Goal: Task Accomplishment & Management: Manage account settings

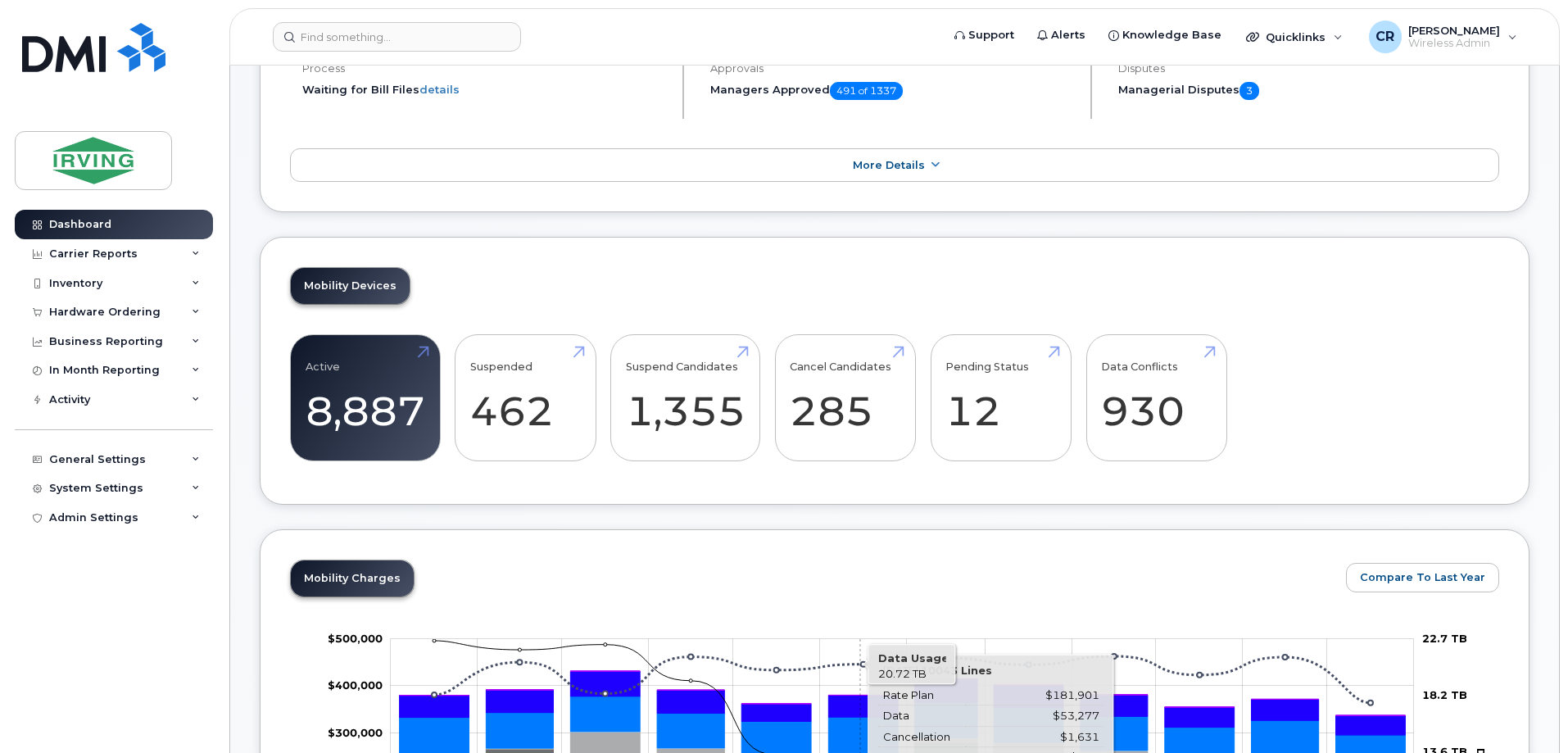
scroll to position [409, 0]
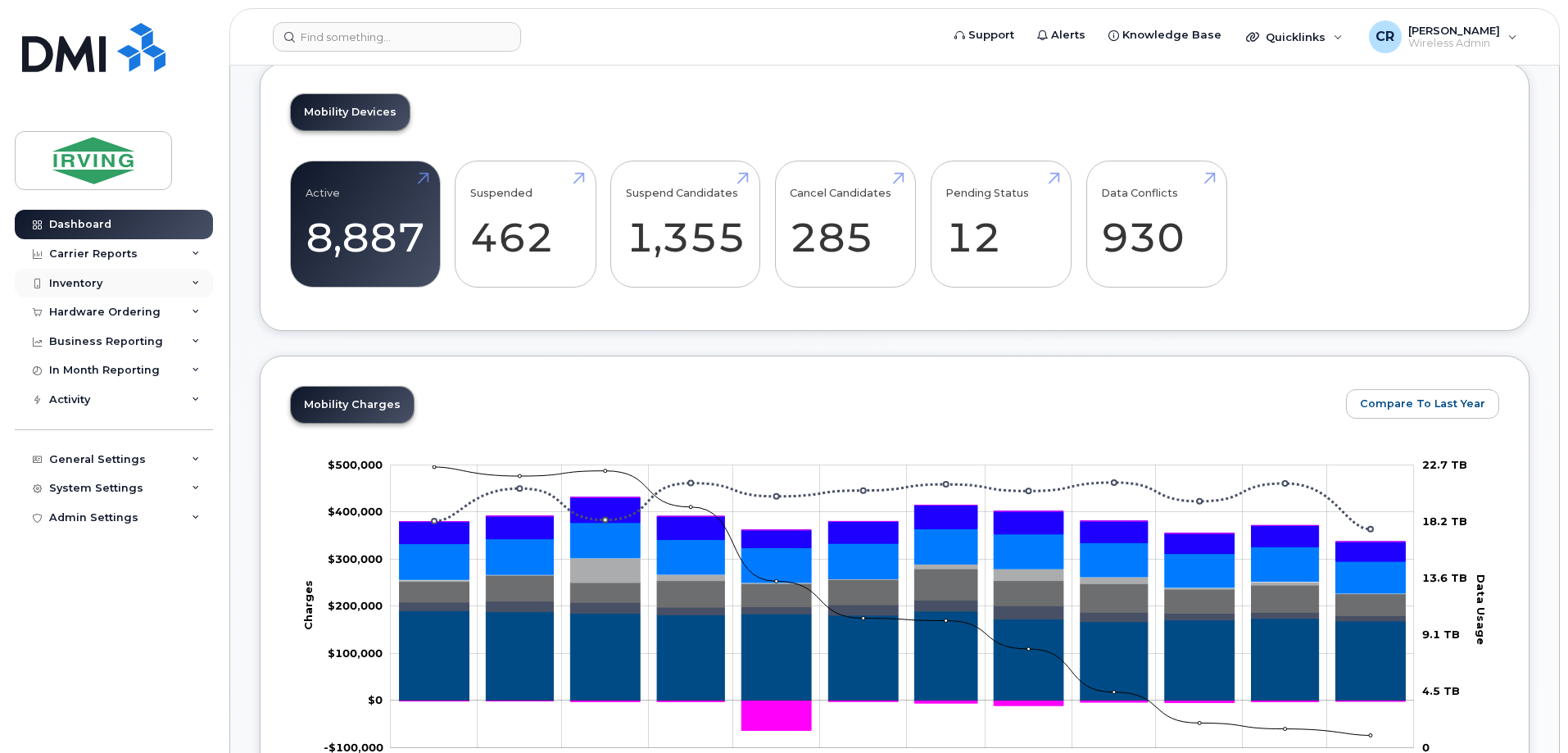
click at [61, 288] on div "Inventory" at bounding box center [75, 283] width 53 height 13
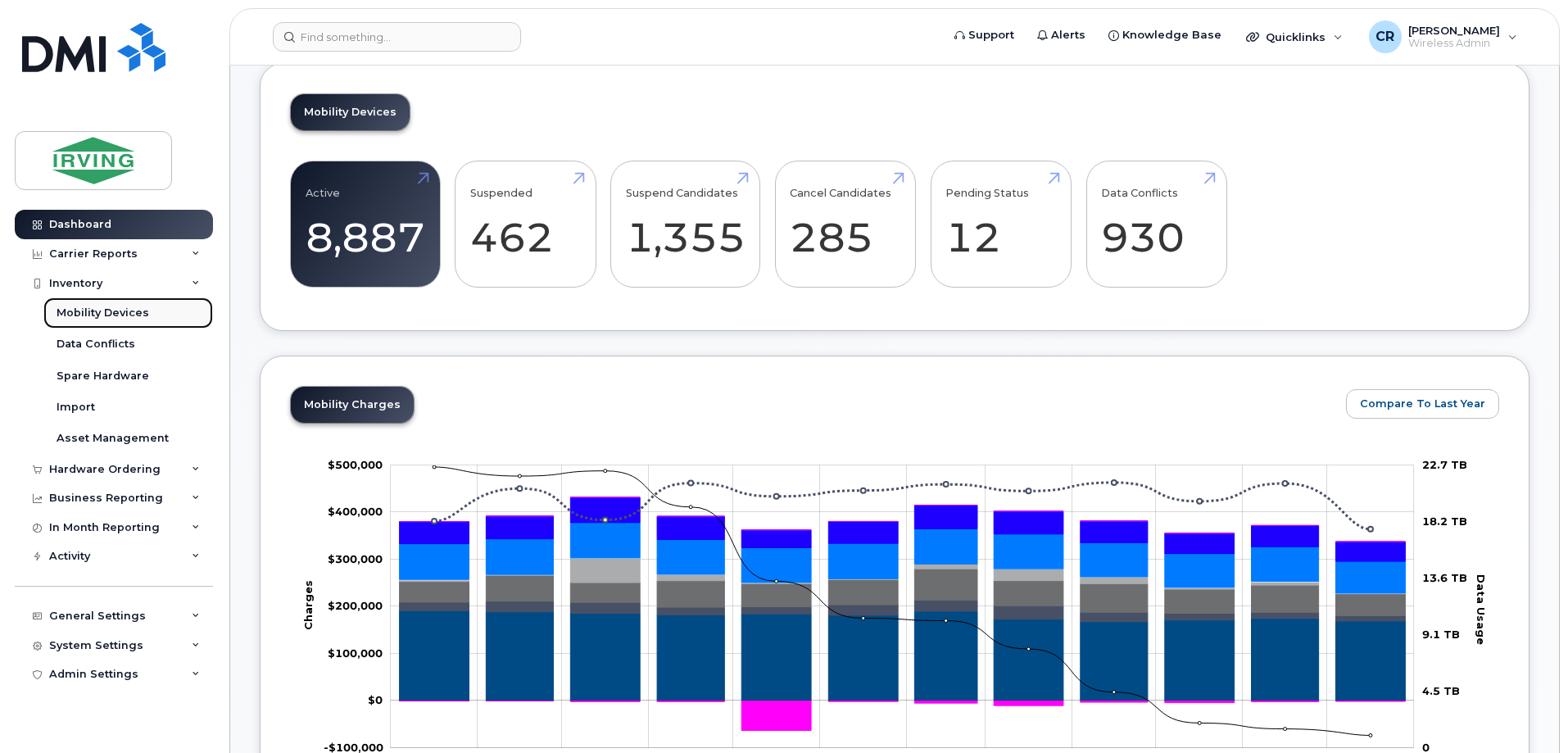
click at [69, 308] on div "Mobility Devices" at bounding box center [103, 313] width 92 height 15
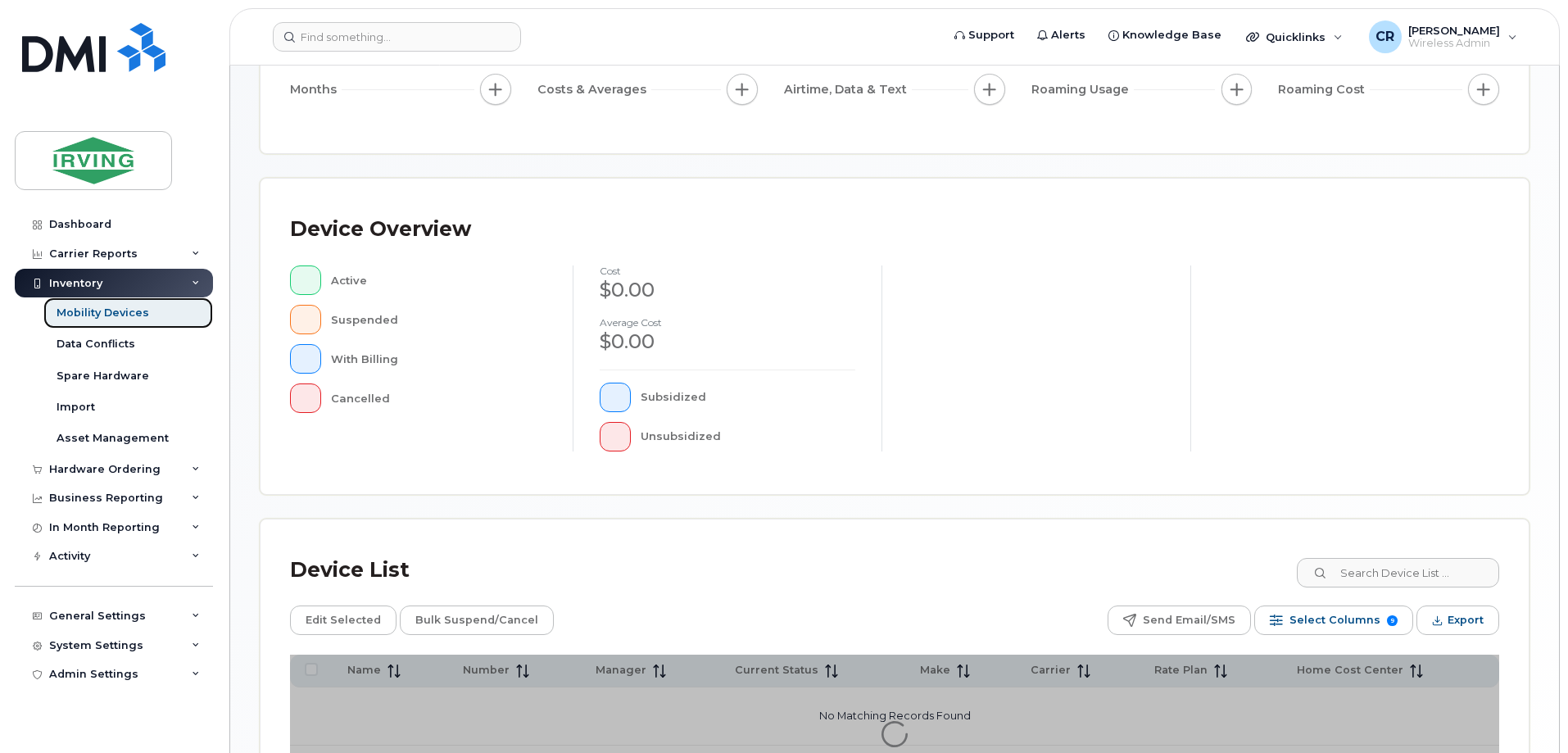
scroll to position [246, 0]
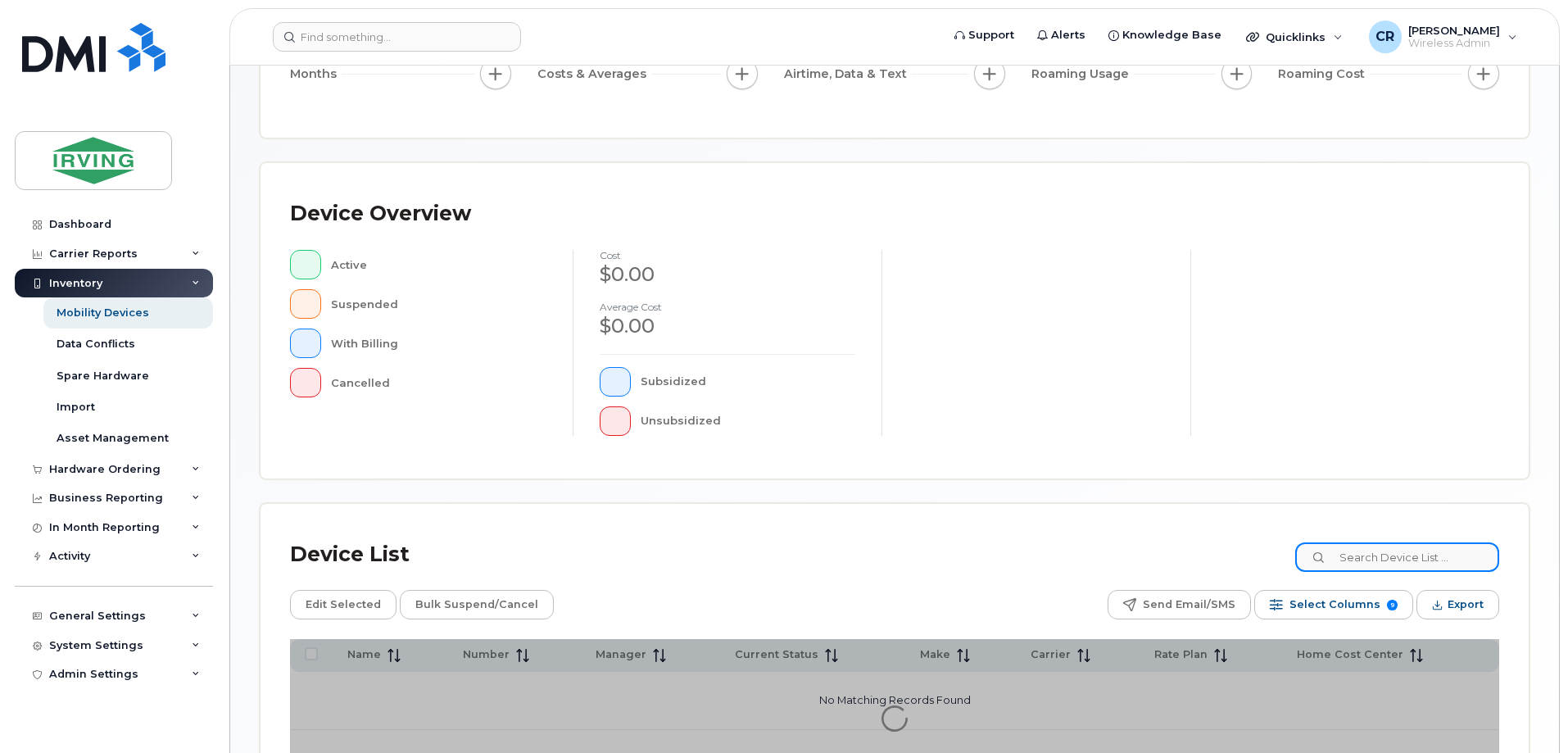
click at [1390, 567] on input at bounding box center [1397, 557] width 204 height 29
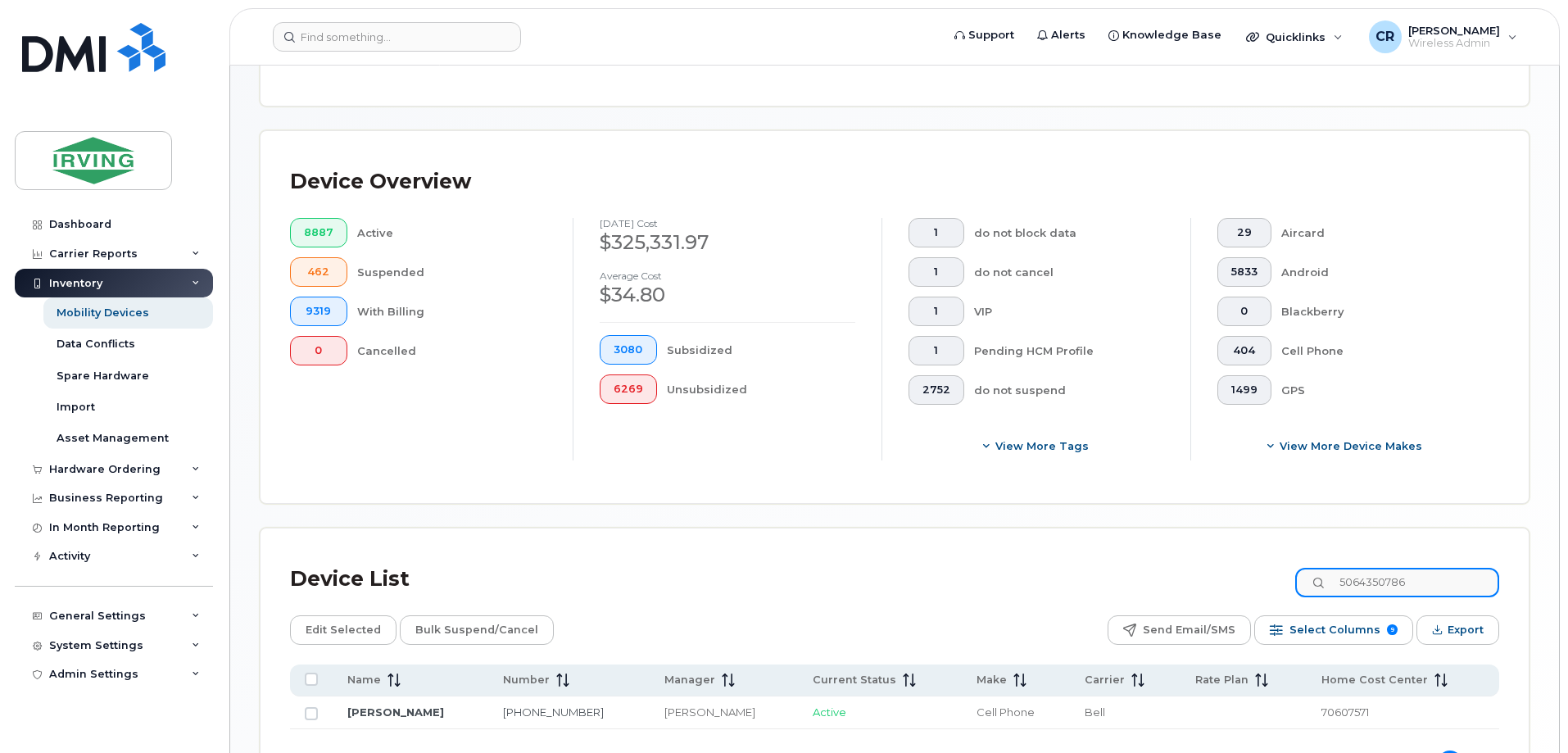
scroll to position [432, 0]
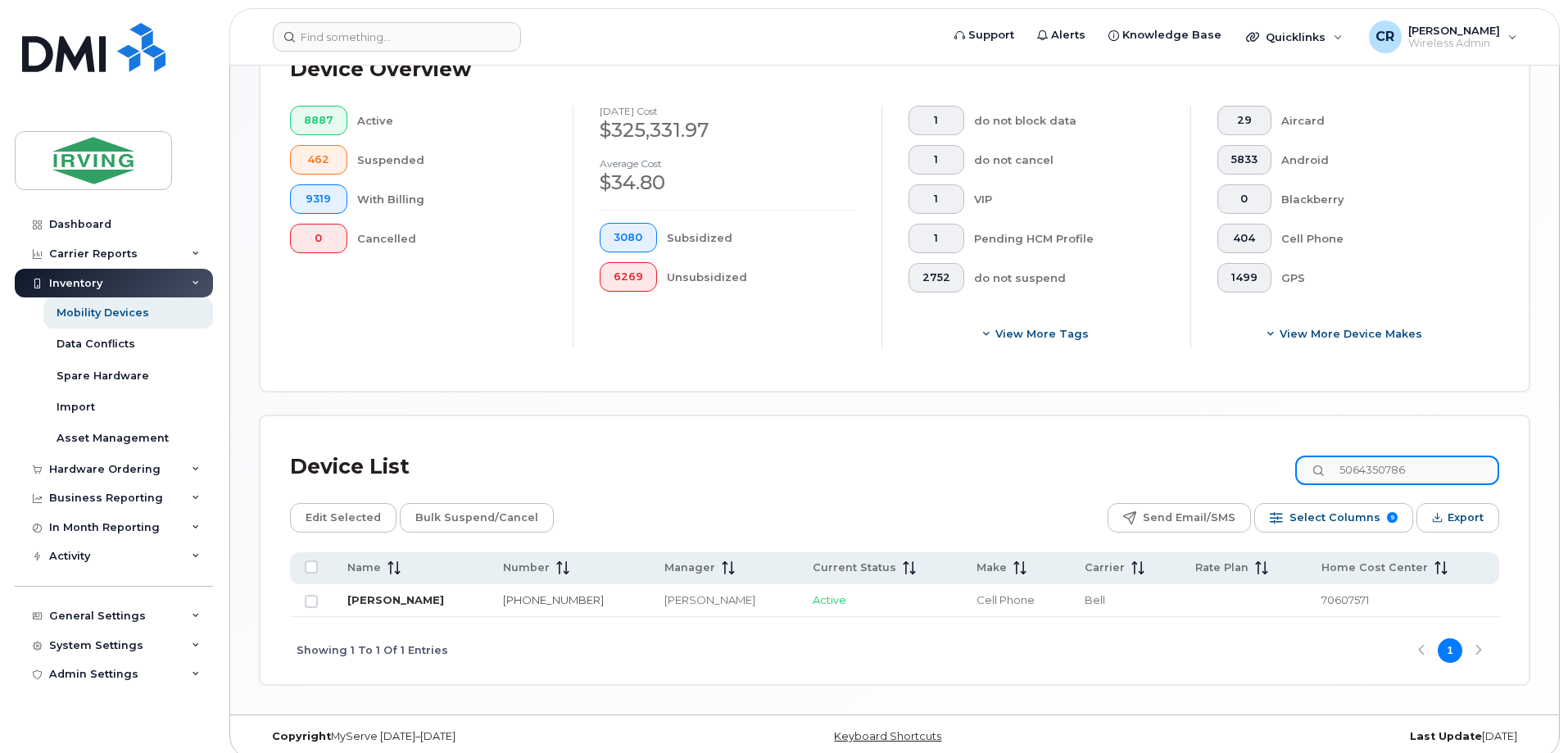
type input "5064350786"
click at [400, 593] on link "[PERSON_NAME]" at bounding box center [395, 599] width 97 height 13
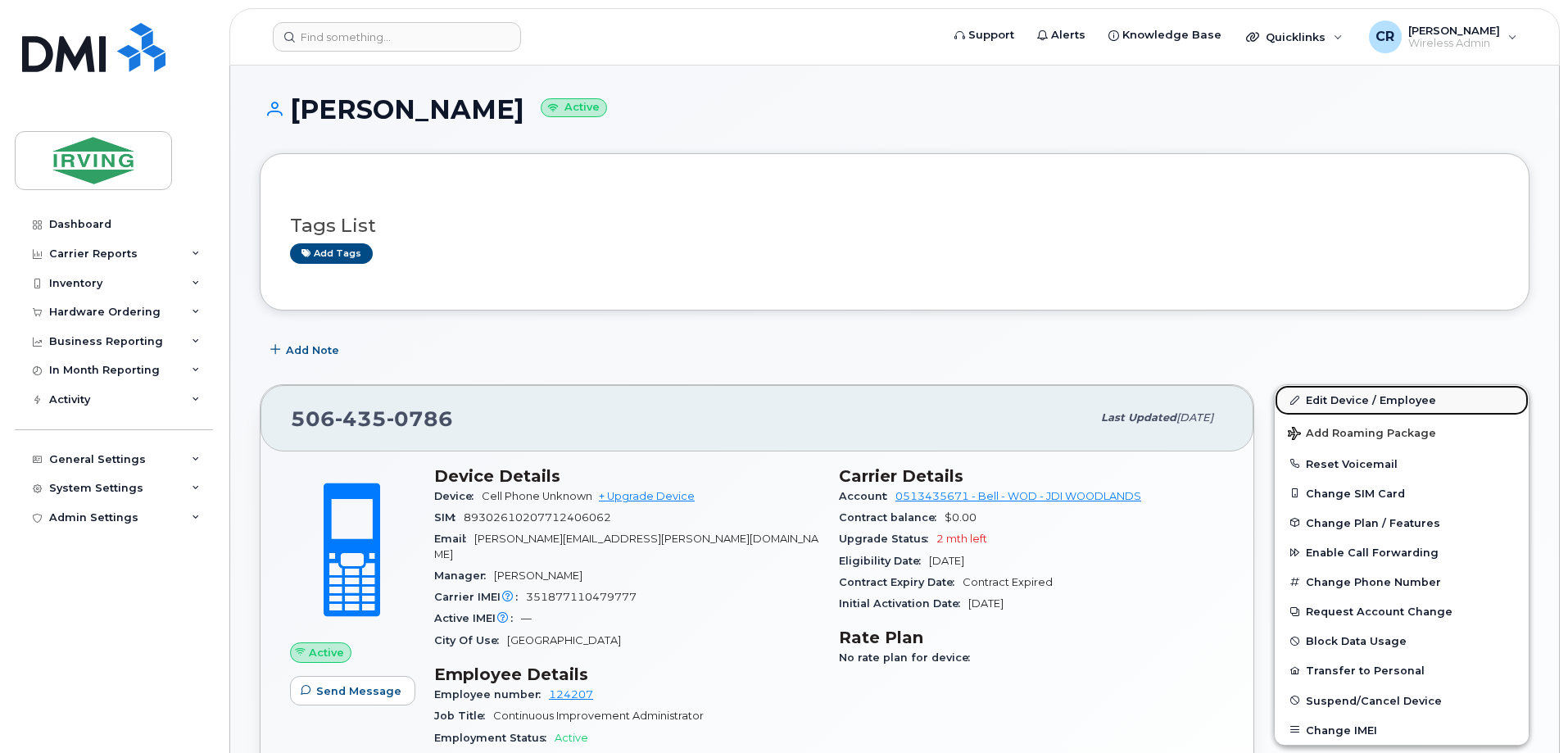
click at [1393, 401] on link "Edit Device / Employee" at bounding box center [1401, 400] width 254 height 29
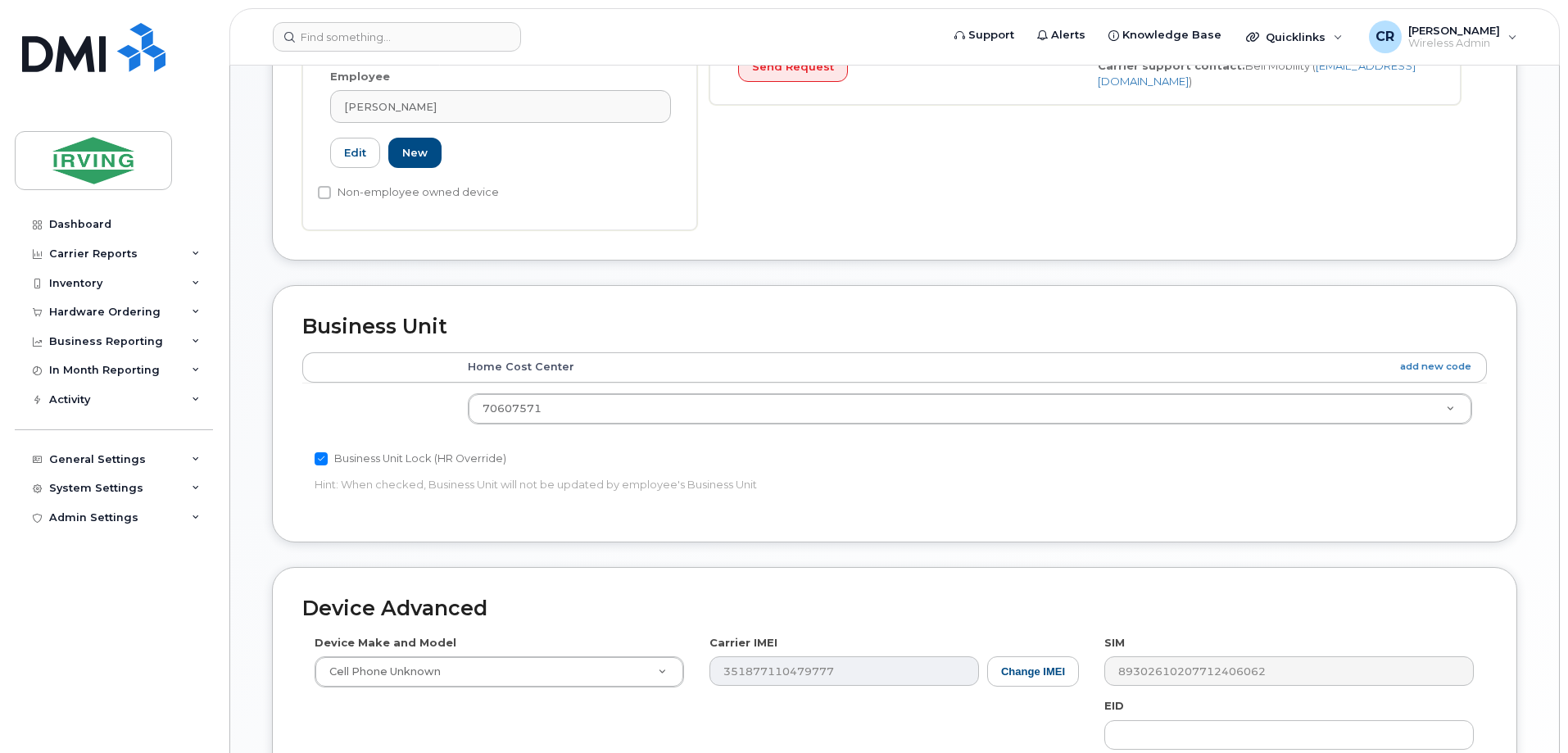
scroll to position [725, 0]
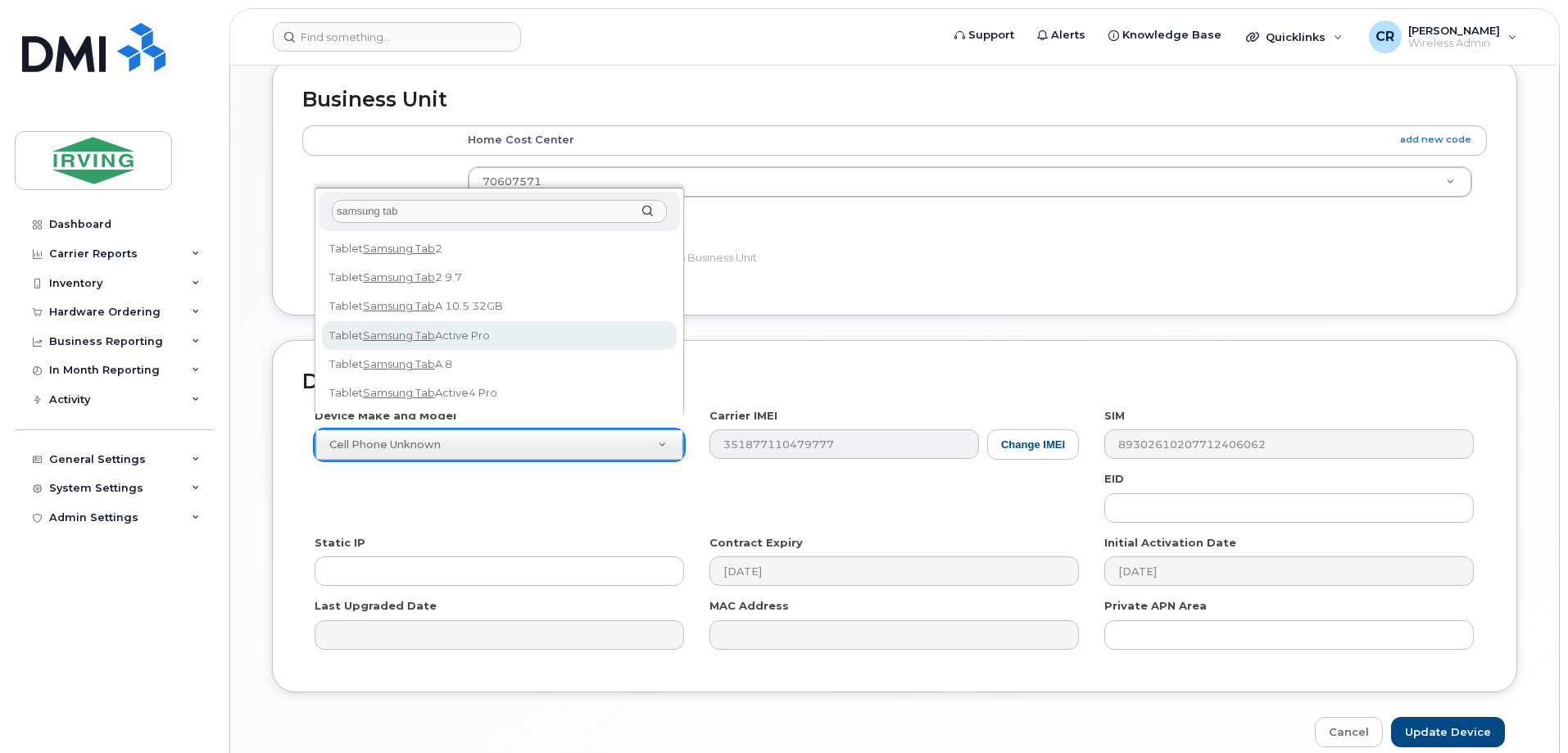
type input "samsung tab"
select select "2465"
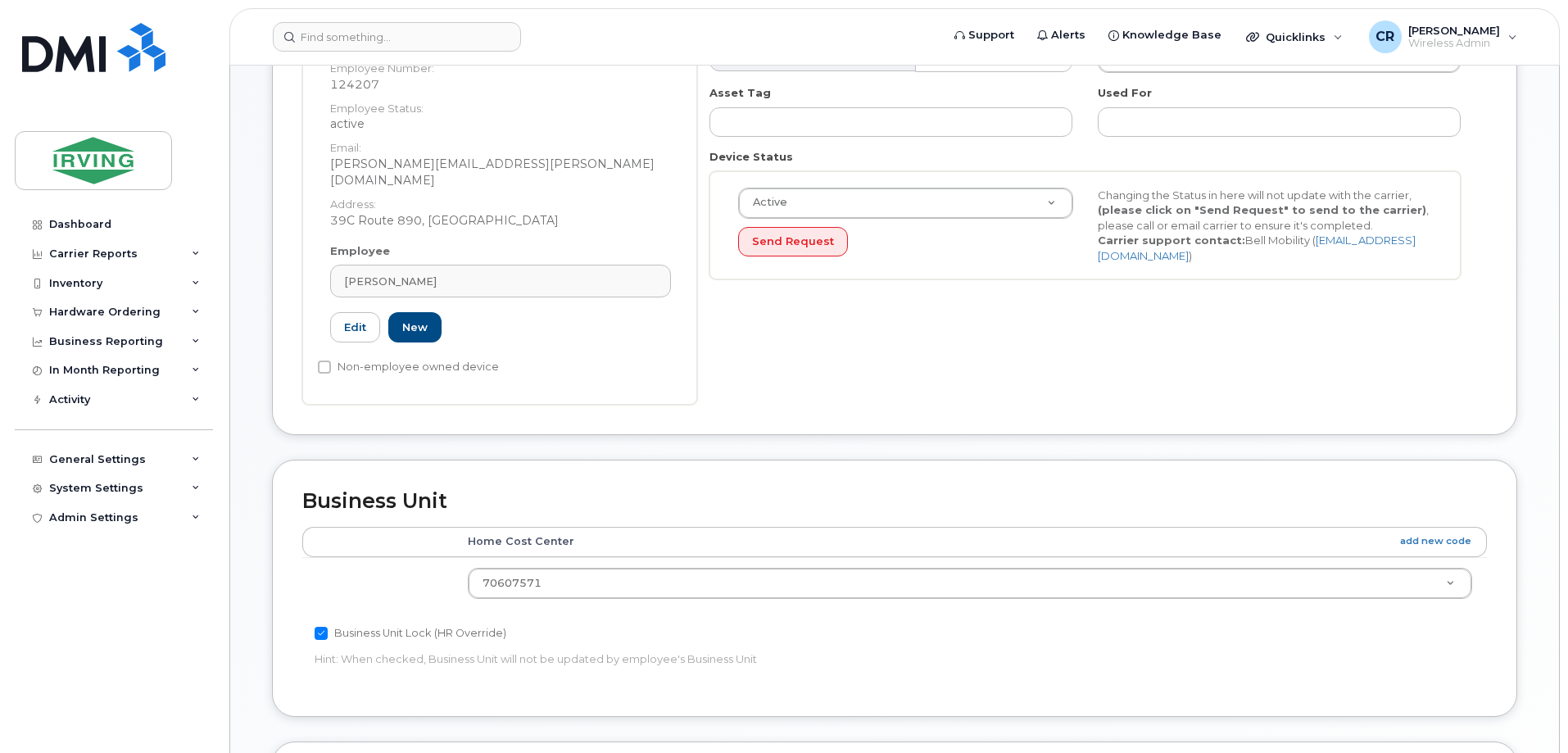
scroll to position [316, 0]
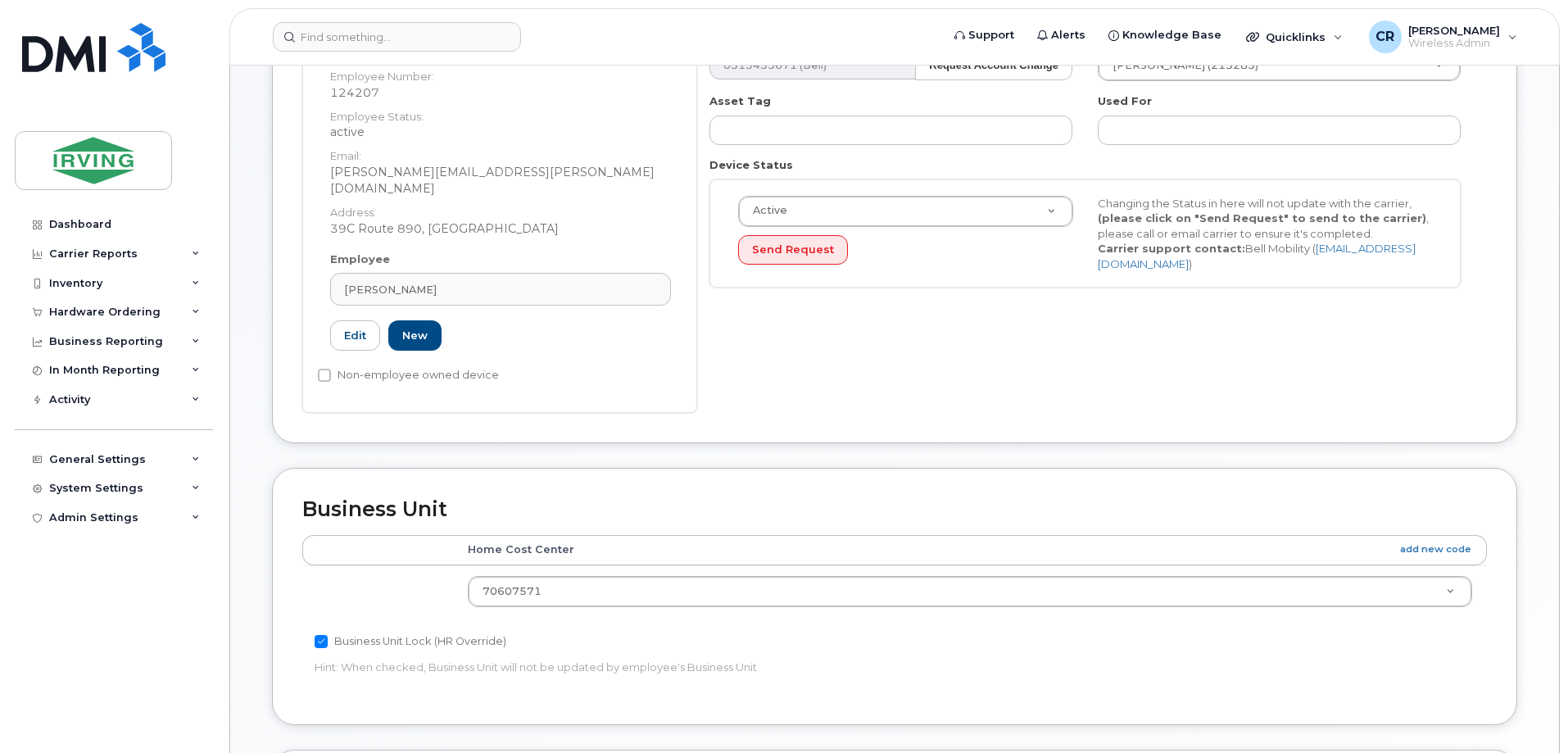
paste input "70607910.46794"
type input "70607910.46794"
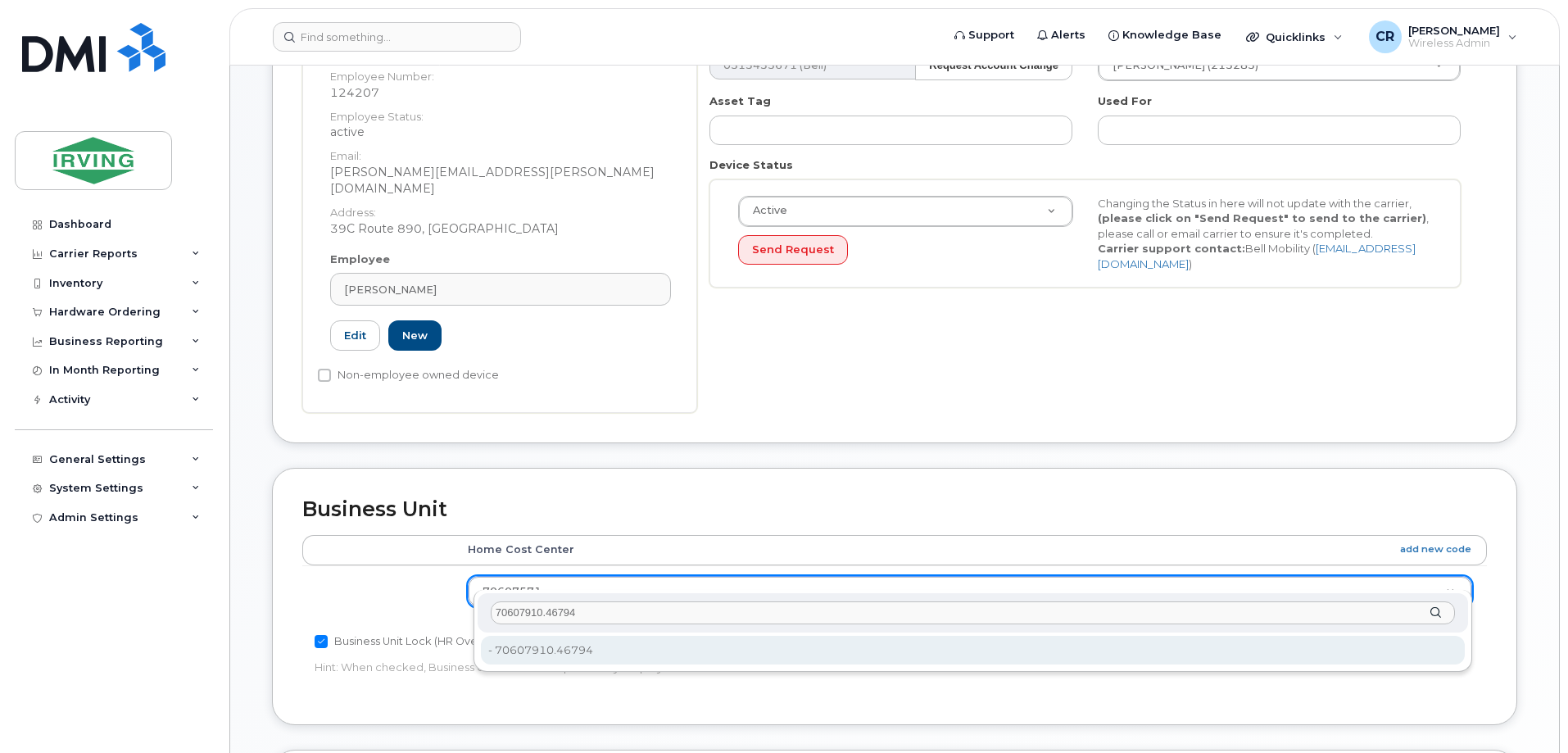
type input "70607910.46794"
type input "4316628"
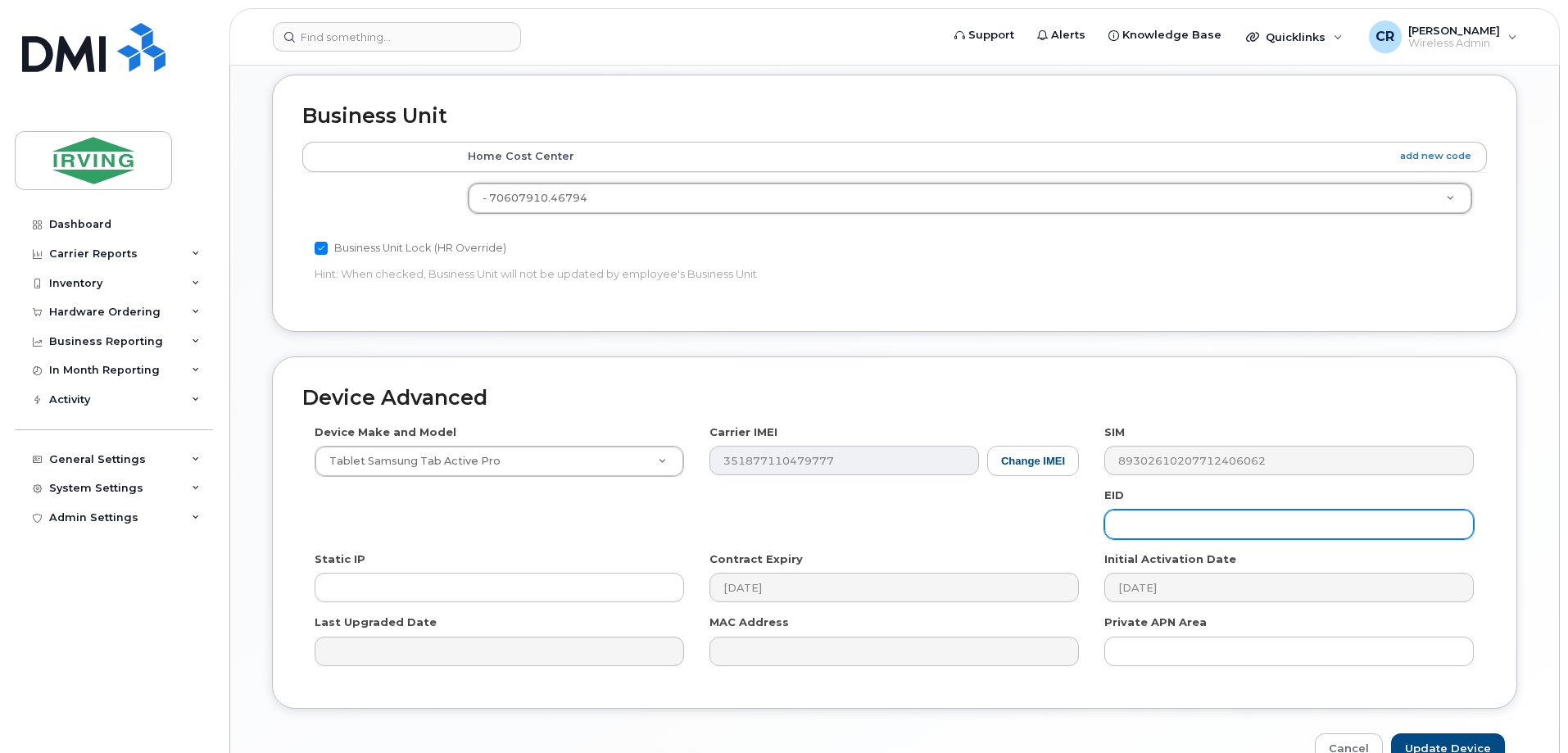
scroll to position [786, 0]
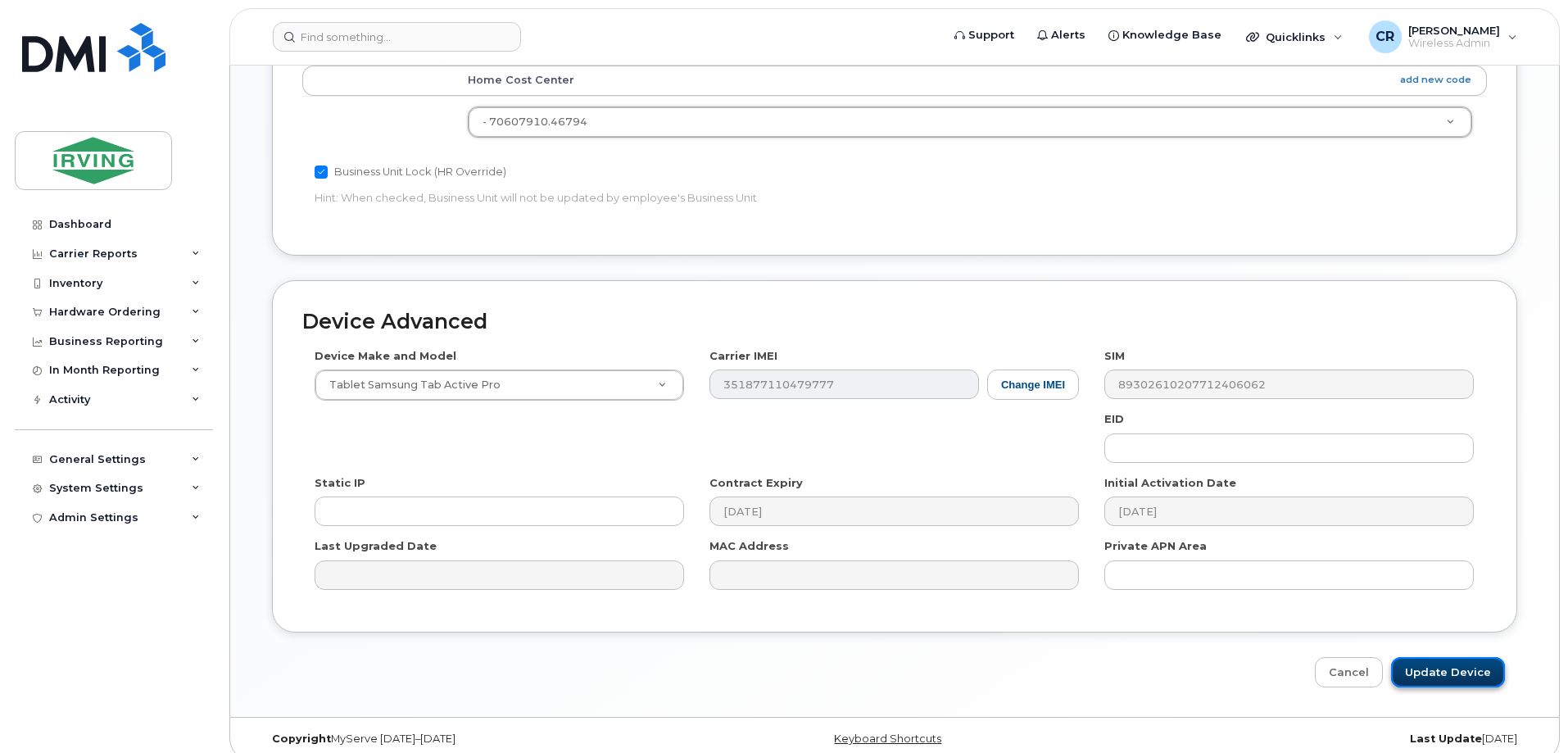
click at [1463, 658] on input "Update Device" at bounding box center [1447, 672] width 114 height 30
type input "Saving..."
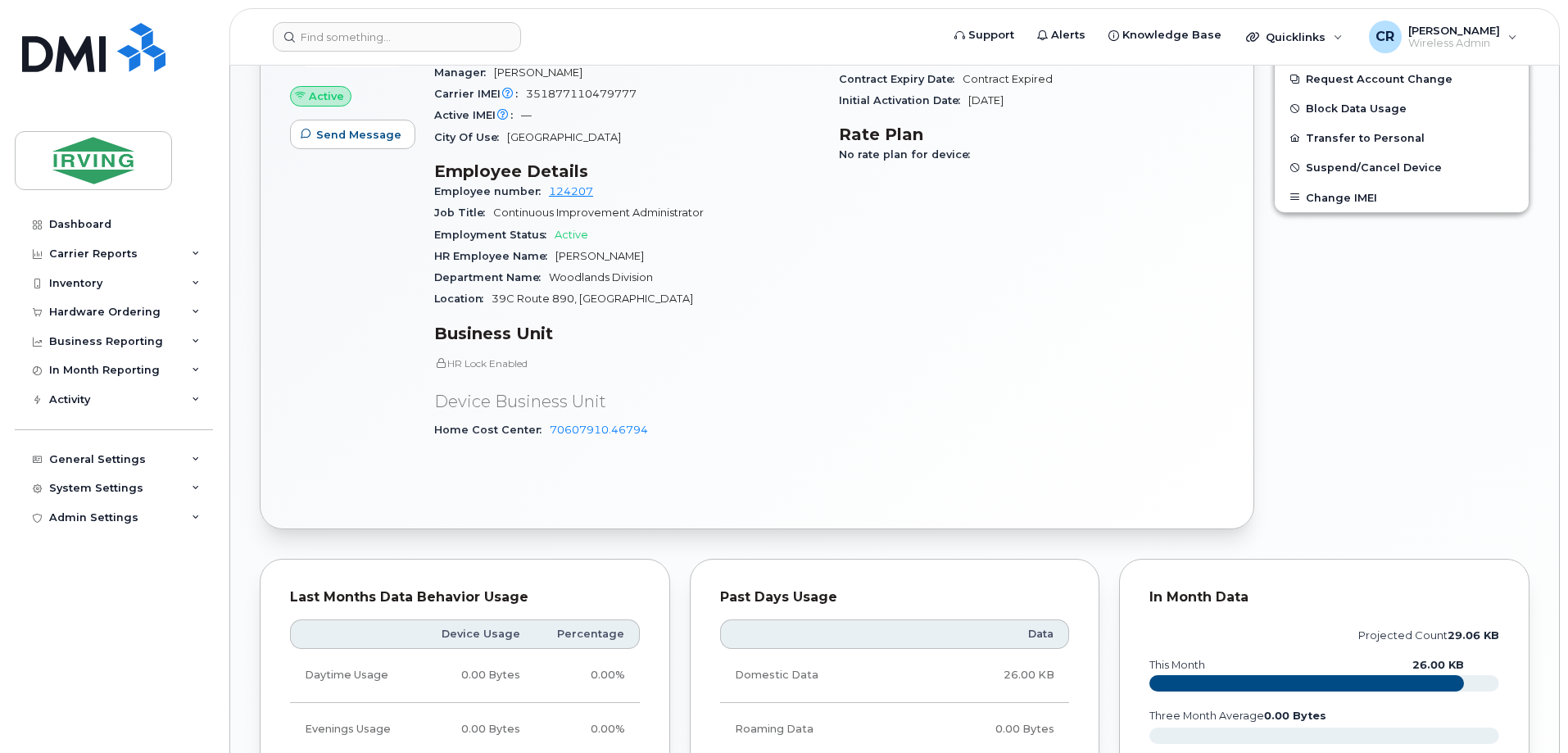
scroll to position [411, 0]
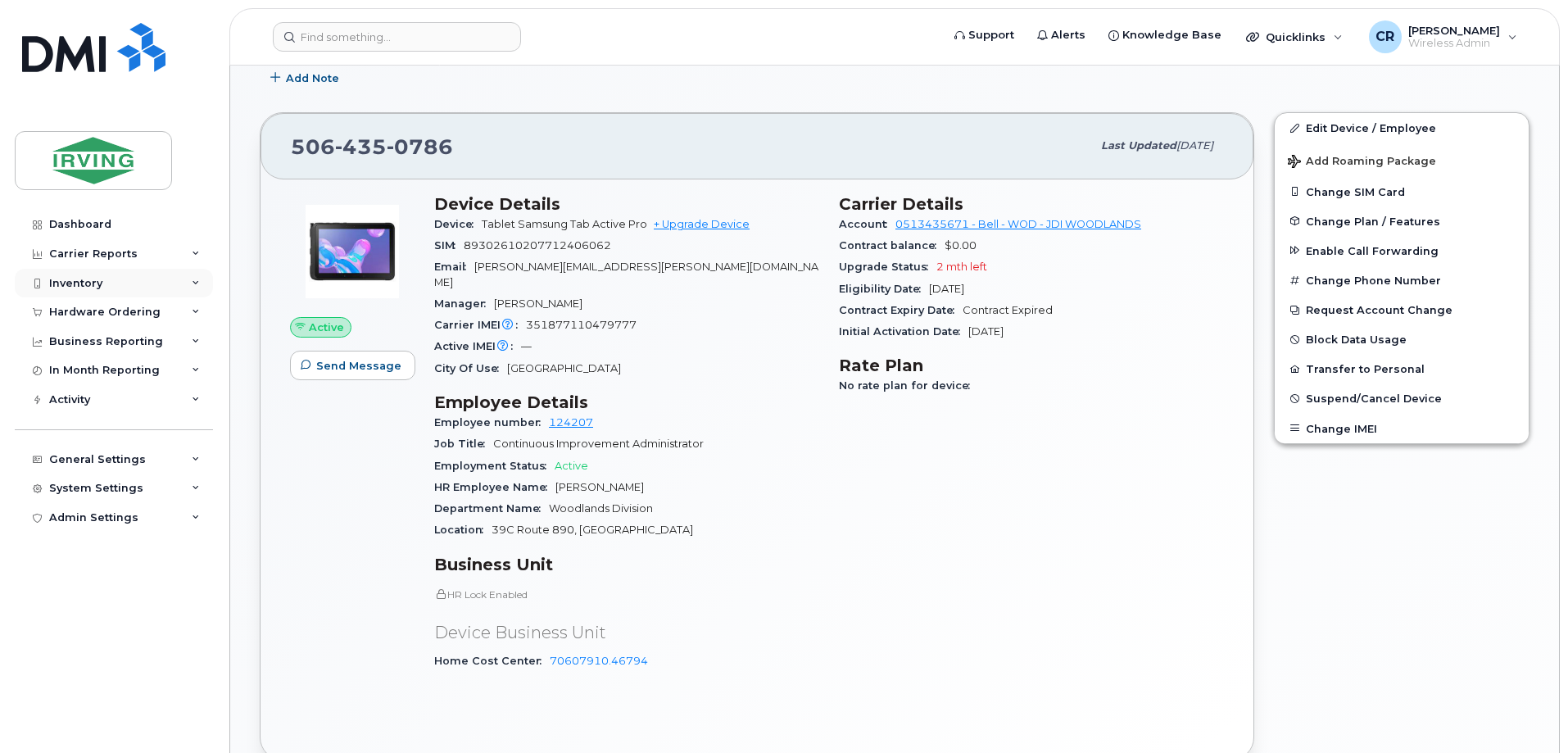
click at [78, 282] on div "Inventory" at bounding box center [75, 283] width 53 height 13
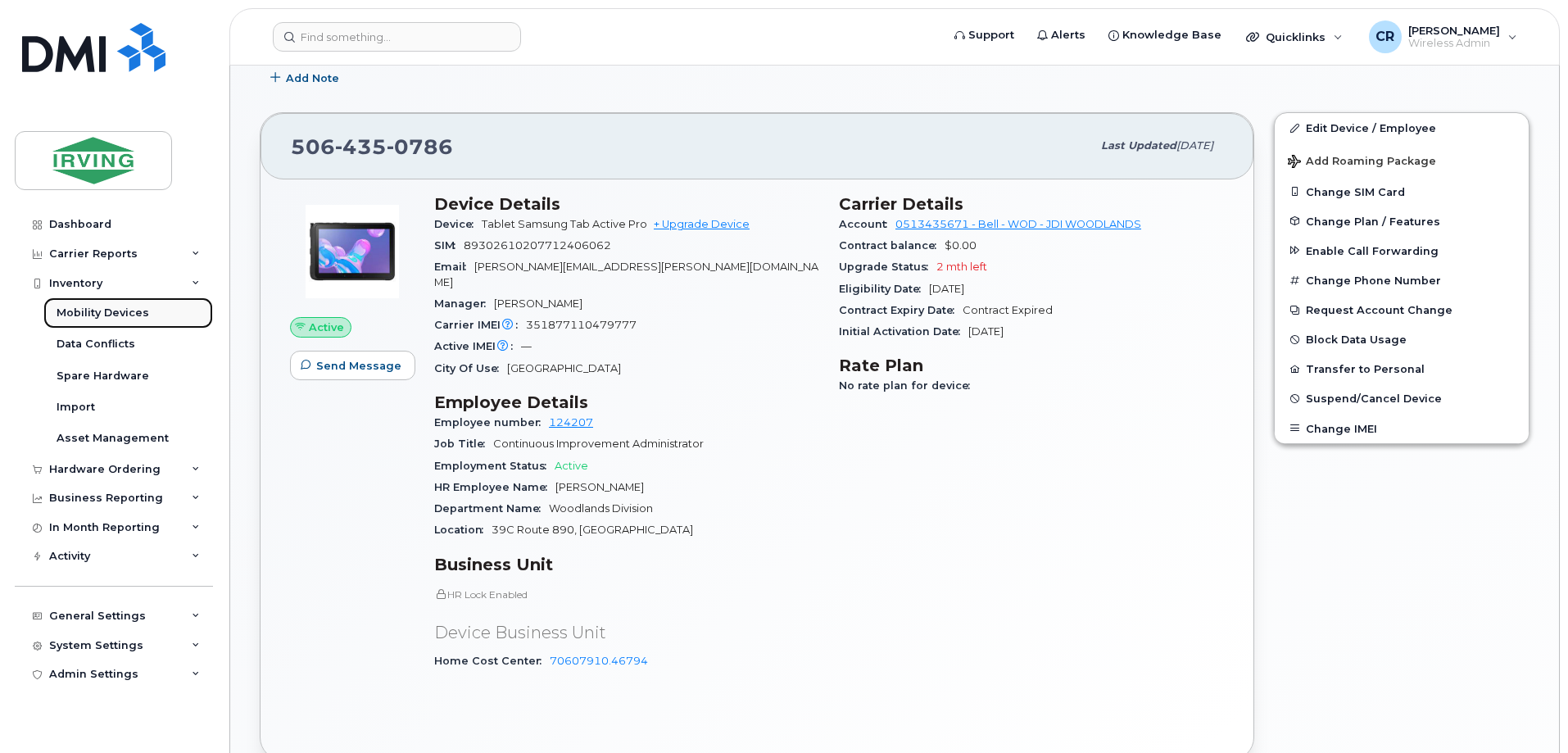
click at [79, 312] on div "Mobility Devices" at bounding box center [103, 313] width 92 height 15
